Goal: Information Seeking & Learning: Learn about a topic

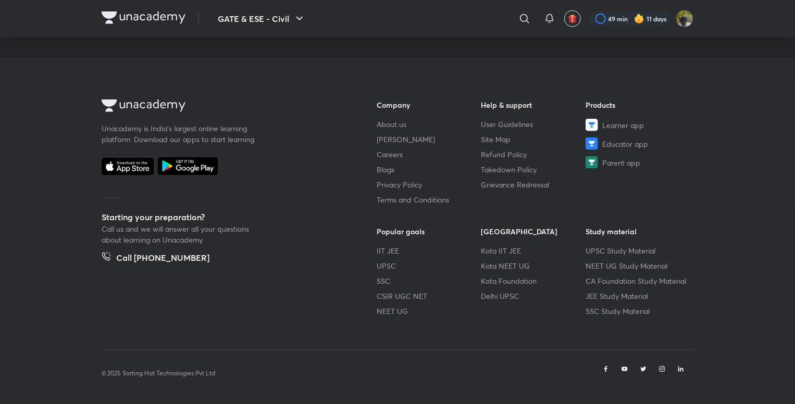
scroll to position [539, 0]
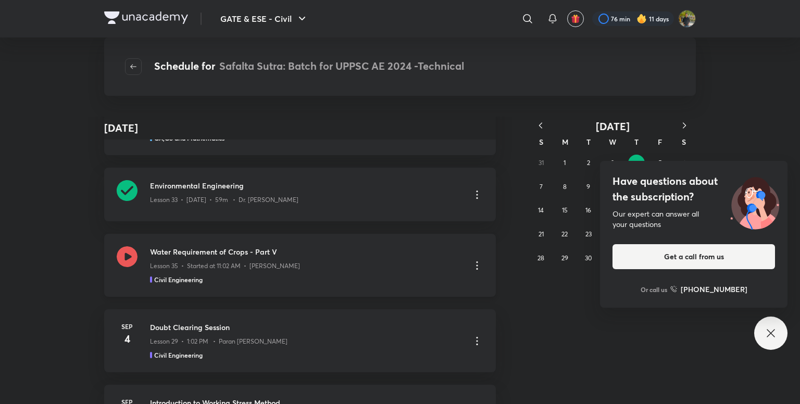
scroll to position [609, 0]
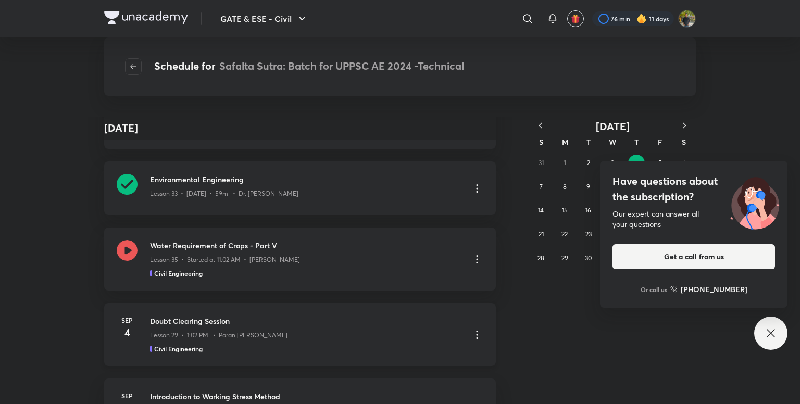
click at [279, 318] on h3 "Doubt Clearing Session" at bounding box center [306, 321] width 313 height 11
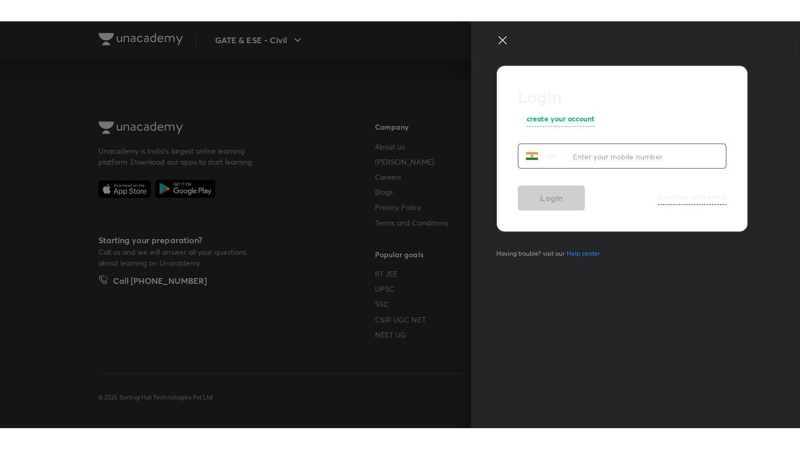
scroll to position [539, 0]
